Goal: Task Accomplishment & Management: Manage account settings

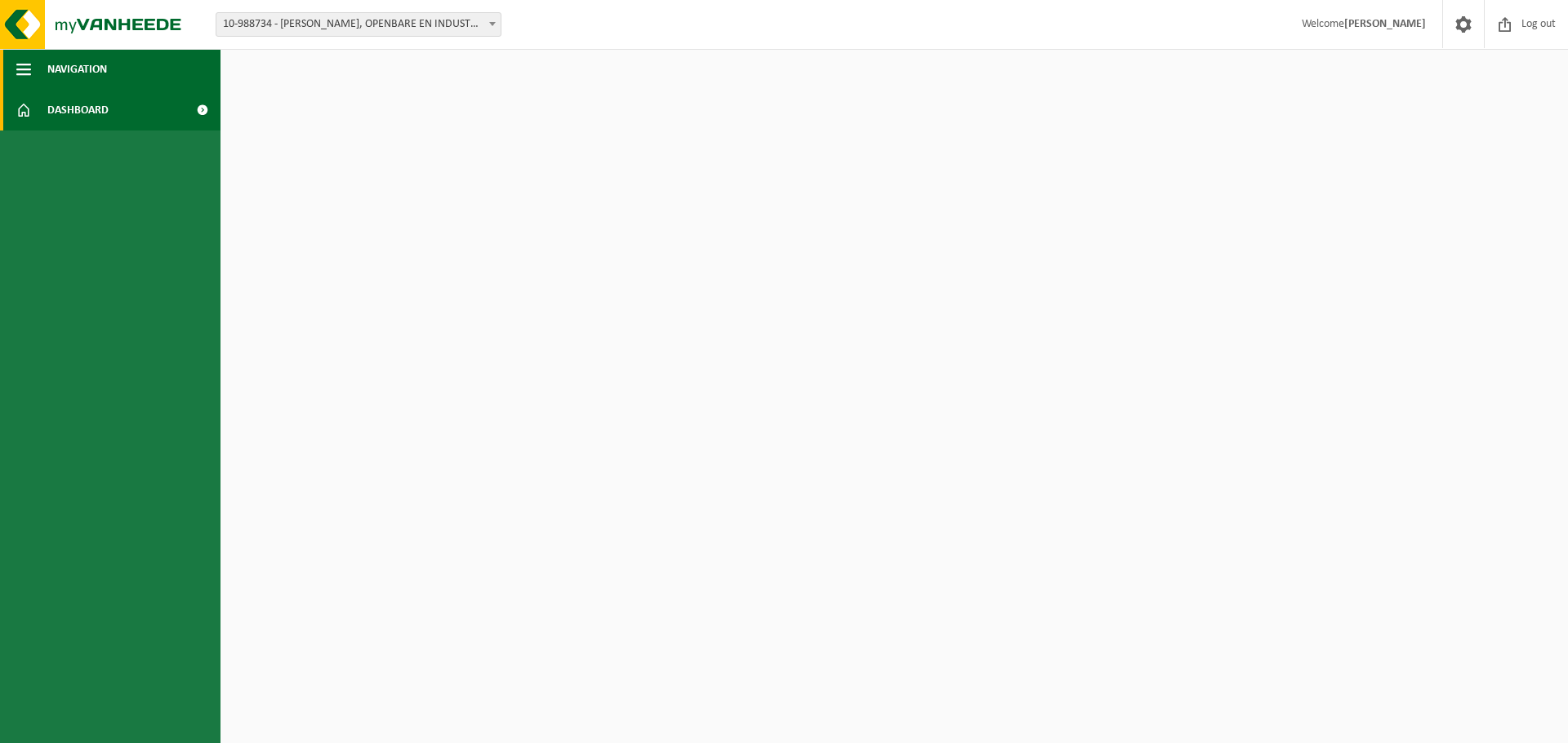
click at [84, 71] on span "Navigation" at bounding box center [78, 70] width 60 height 41
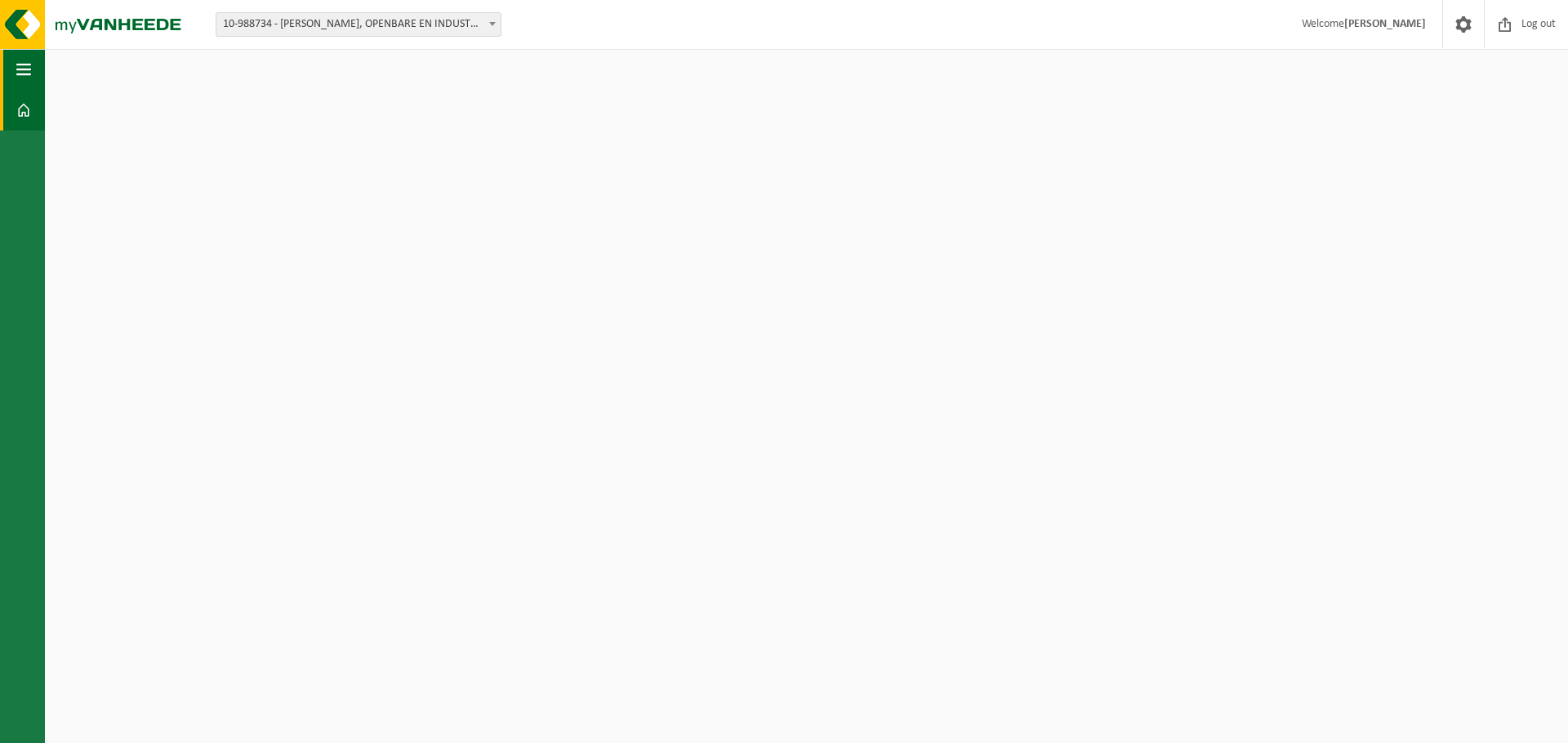
click at [30, 70] on span "button" at bounding box center [24, 70] width 15 height 41
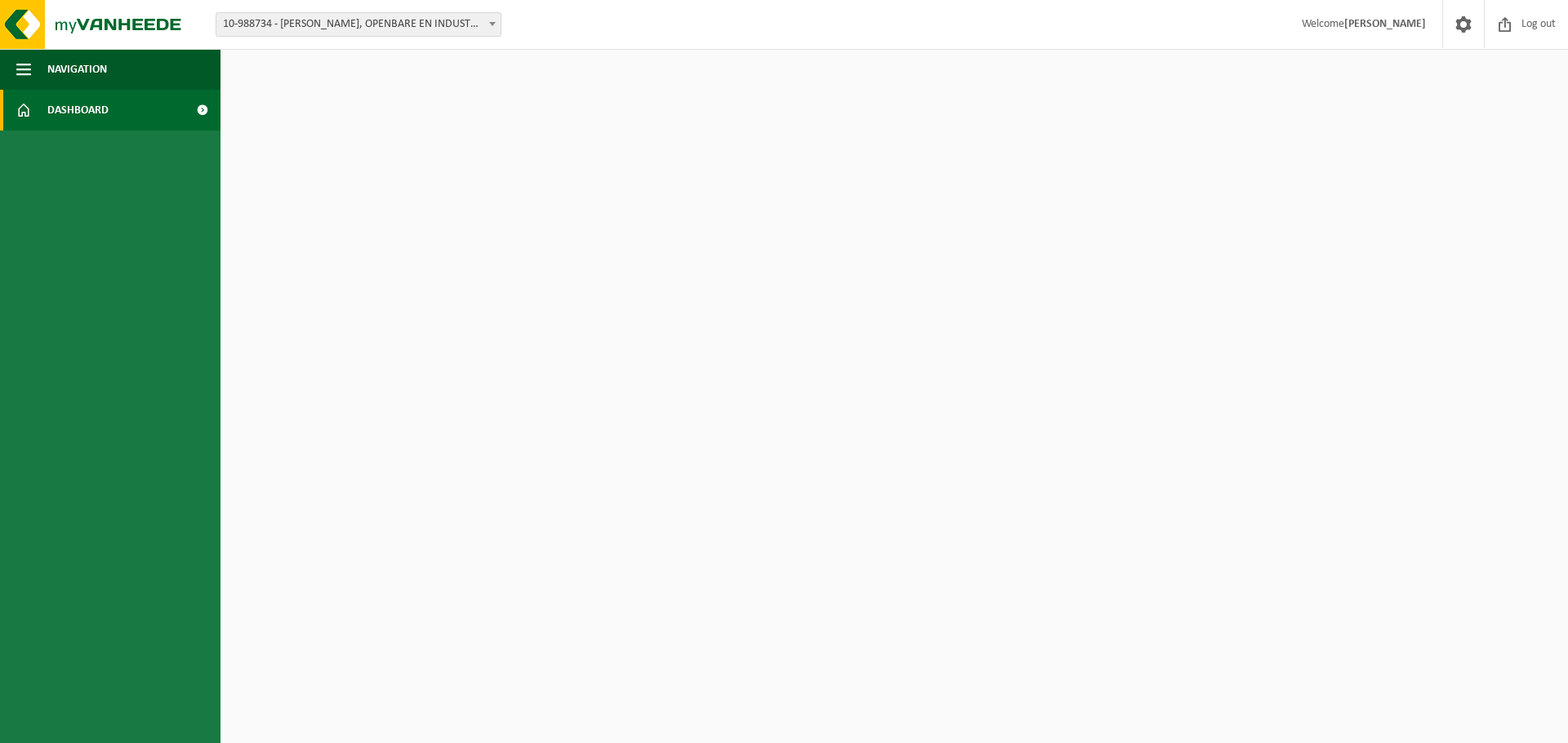
click at [61, 107] on span "Dashboard" at bounding box center [78, 110] width 61 height 41
click at [159, 107] on link "Dashboard" at bounding box center [110, 110] width 220 height 41
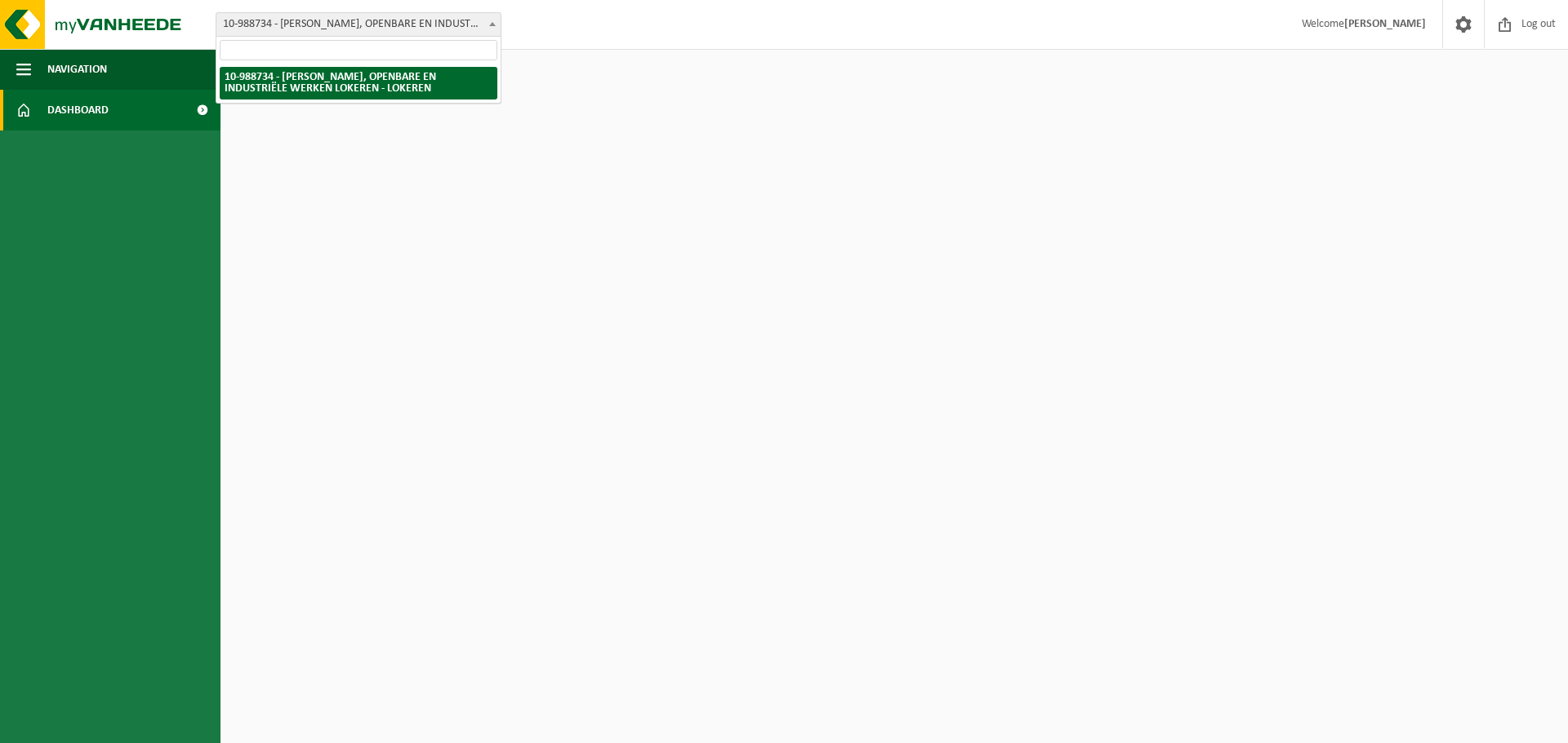
click at [291, 16] on span "10-988734 - [PERSON_NAME], OPENBARE EN INDUSTRIËLE WERKEN LOKEREN - LOKEREN" at bounding box center [358, 25] width 284 height 23
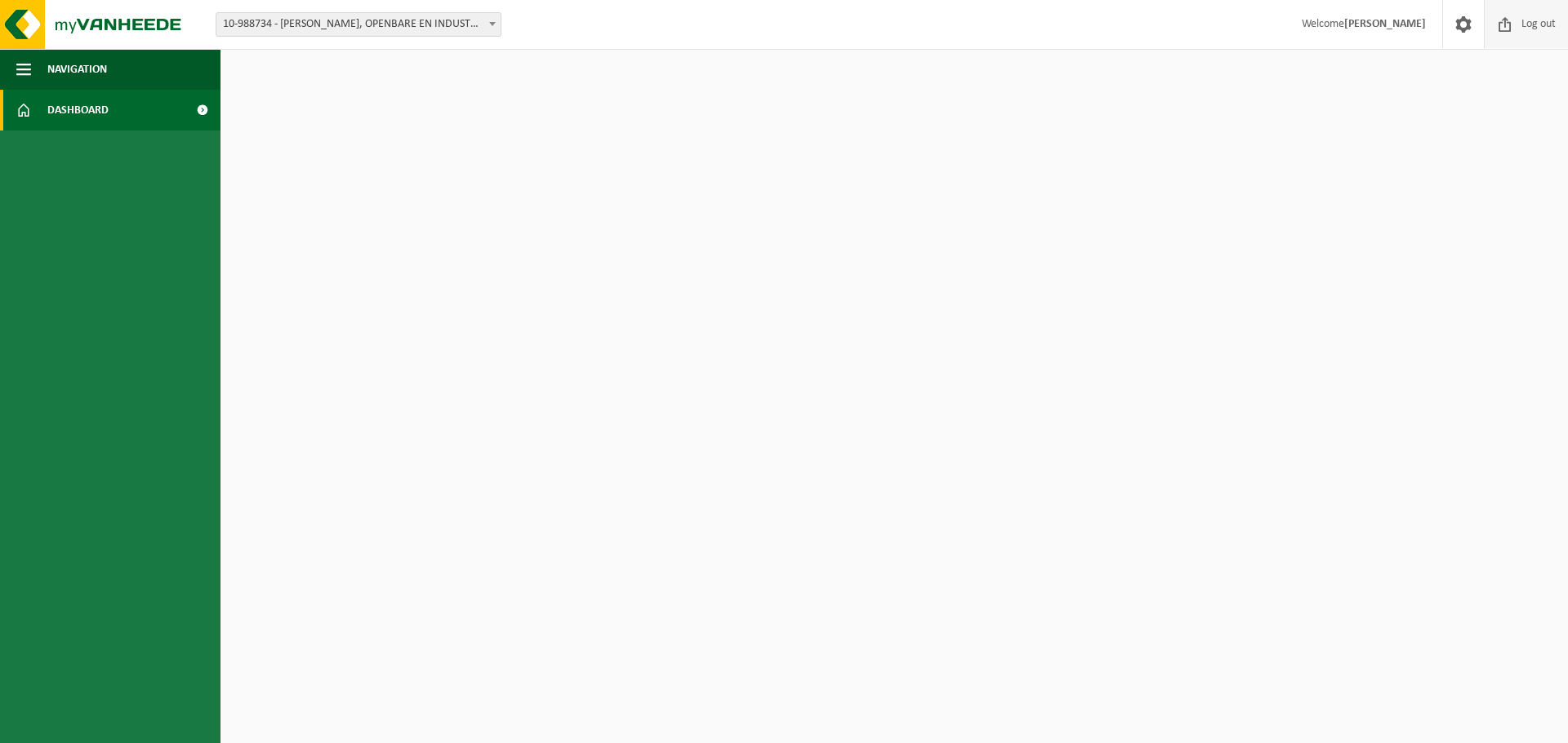
click at [1523, 24] on span "Log out" at bounding box center [1538, 24] width 42 height 48
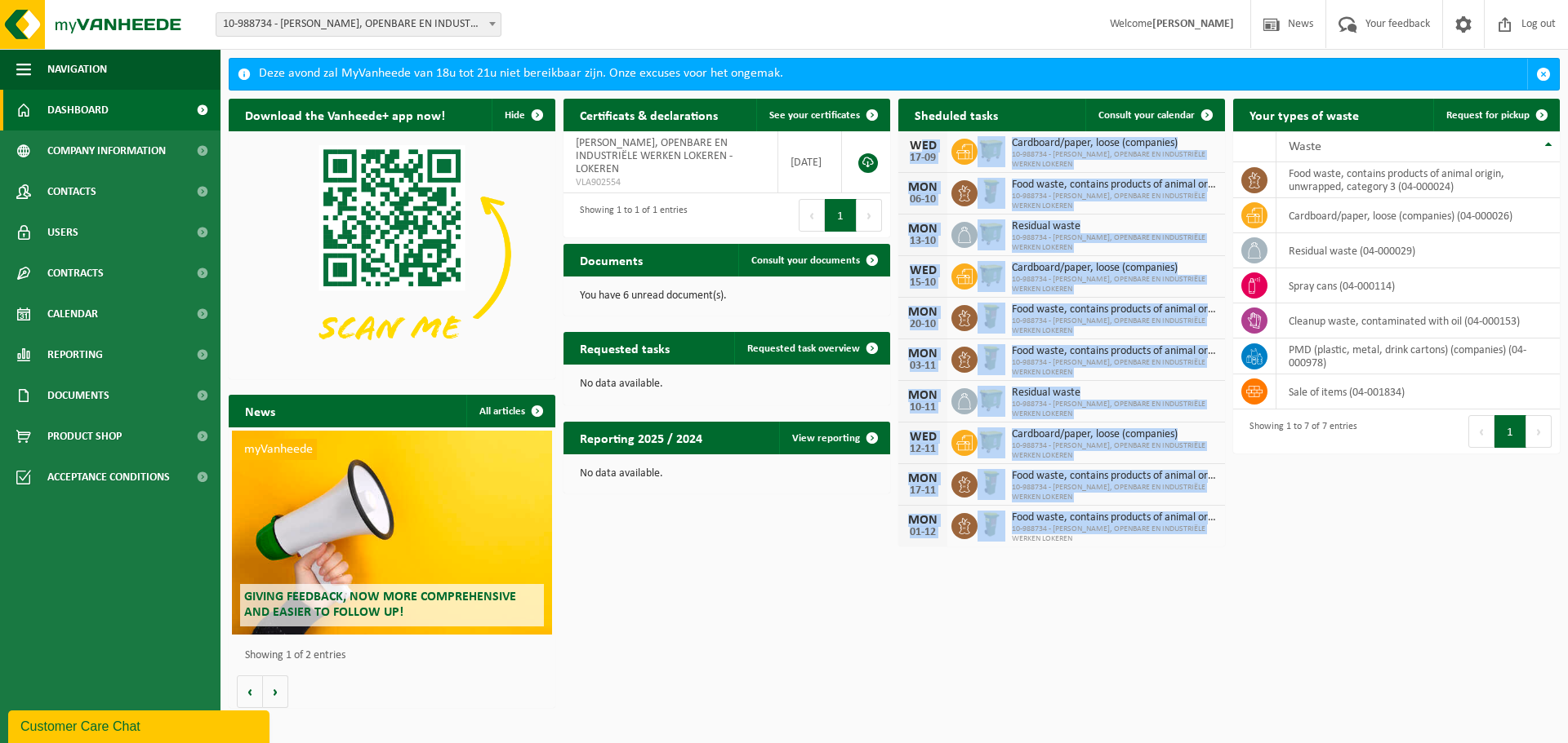
drag, startPoint x: 1222, startPoint y: 527, endPoint x: 908, endPoint y: 150, distance: 490.6
click at [908, 150] on div "WED 17-09 Cardboard/paper, loose (companies) 10-988734 - VICTOR PEETERS, OPENBA…" at bounding box center [1061, 338] width 326 height 415
click at [1028, 192] on span "10-988734 - VICTOR PEETERS, OPENBARE EN INDUSTRIËLE WERKEN LOKEREN" at bounding box center [1114, 202] width 205 height 19
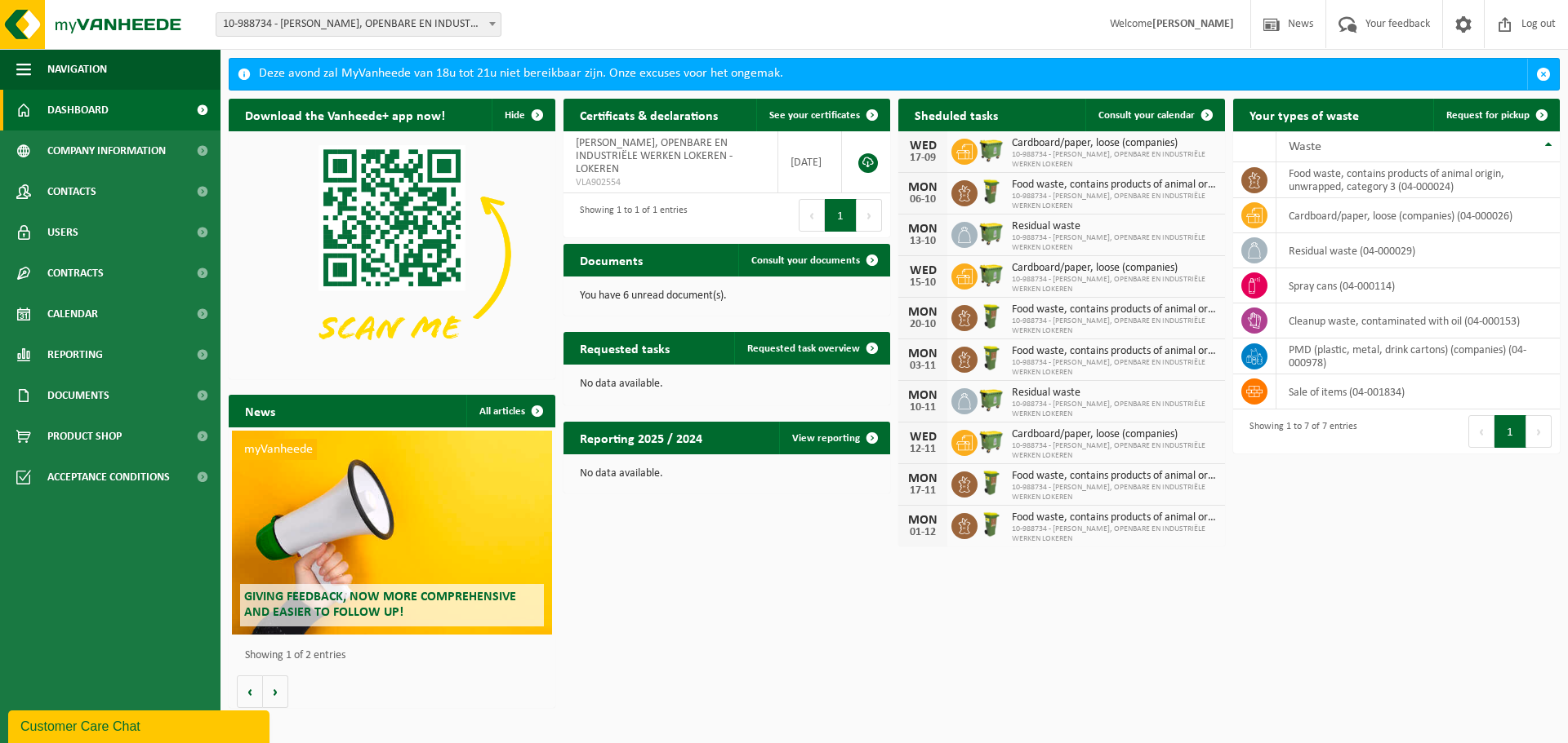
drag, startPoint x: 1089, startPoint y: 166, endPoint x: 1048, endPoint y: 159, distance: 41.6
click at [1048, 159] on span "10-988734 - VICTOR PEETERS, OPENBARE EN INDUSTRIËLE WERKEN LOKEREN" at bounding box center [1114, 160] width 205 height 19
click at [1054, 152] on span "10-988734 - VICTOR PEETERS, OPENBARE EN INDUSTRIËLE WERKEN LOKEREN" at bounding box center [1114, 160] width 205 height 19
drag, startPoint x: 1101, startPoint y: 166, endPoint x: 1066, endPoint y: 160, distance: 35.5
click at [1090, 164] on span "10-988734 - VICTOR PEETERS, OPENBARE EN INDUSTRIËLE WERKEN LOKEREN" at bounding box center [1114, 160] width 205 height 19
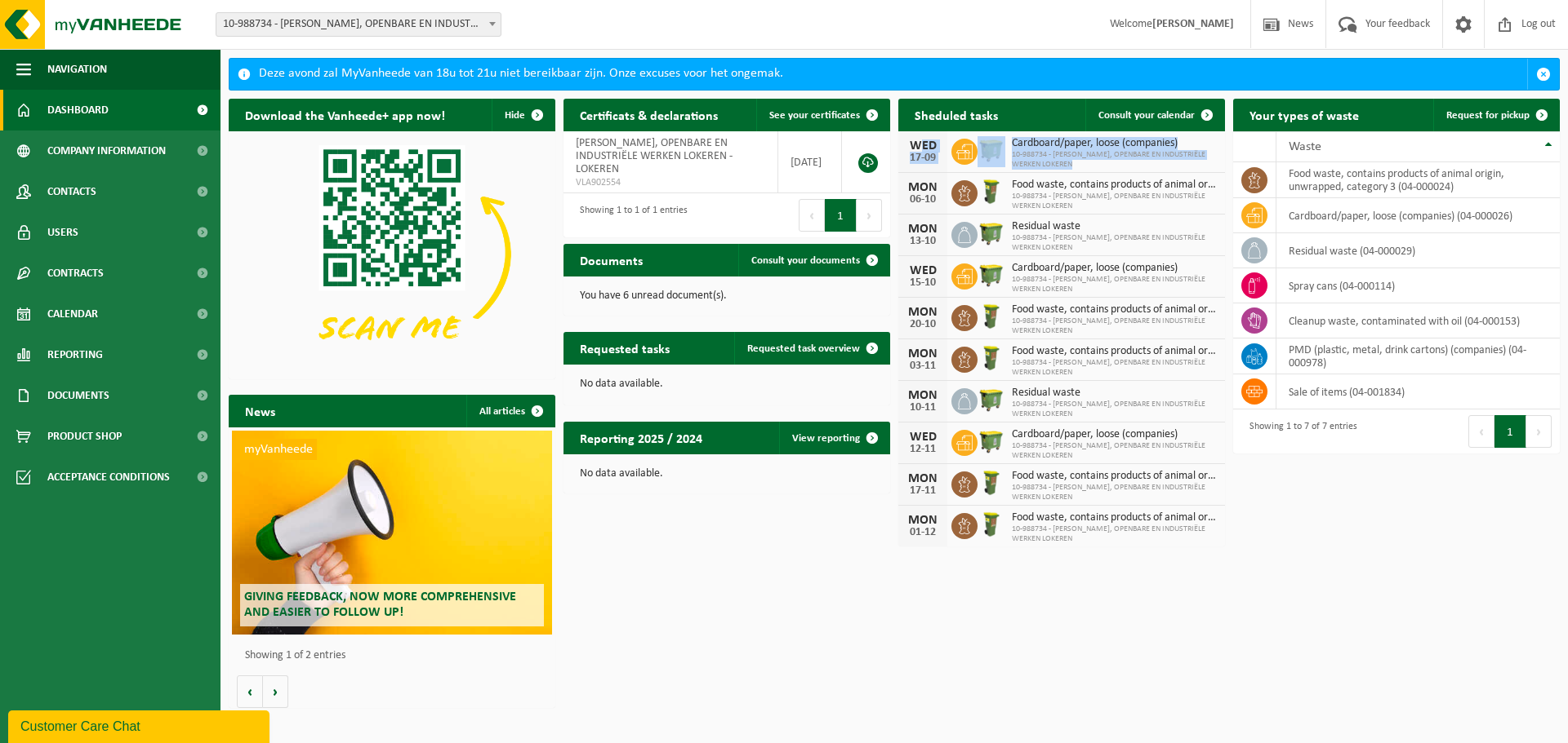
drag, startPoint x: 1066, startPoint y: 160, endPoint x: 903, endPoint y: 137, distance: 164.6
click at [903, 137] on div "WED 17-09 Cardboard/paper, loose (companies) 10-988734 - VICTOR PEETERS, OPENBA…" at bounding box center [1061, 152] width 326 height 41
